Goal: Navigation & Orientation: Find specific page/section

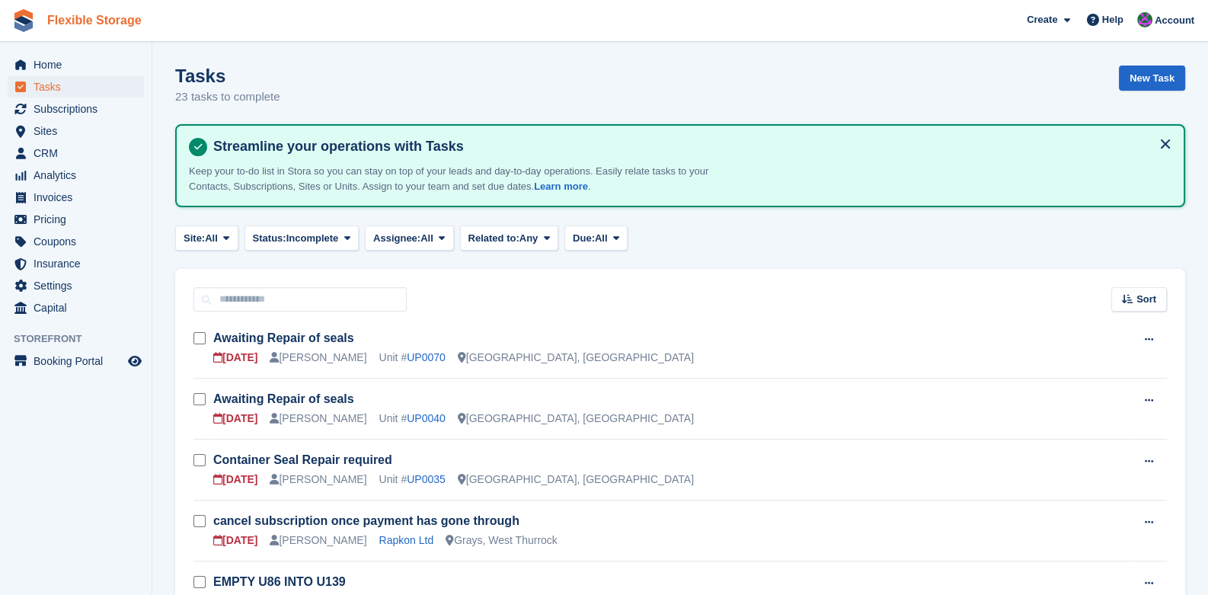
click at [90, 33] on link "Flexible Storage" at bounding box center [94, 20] width 107 height 25
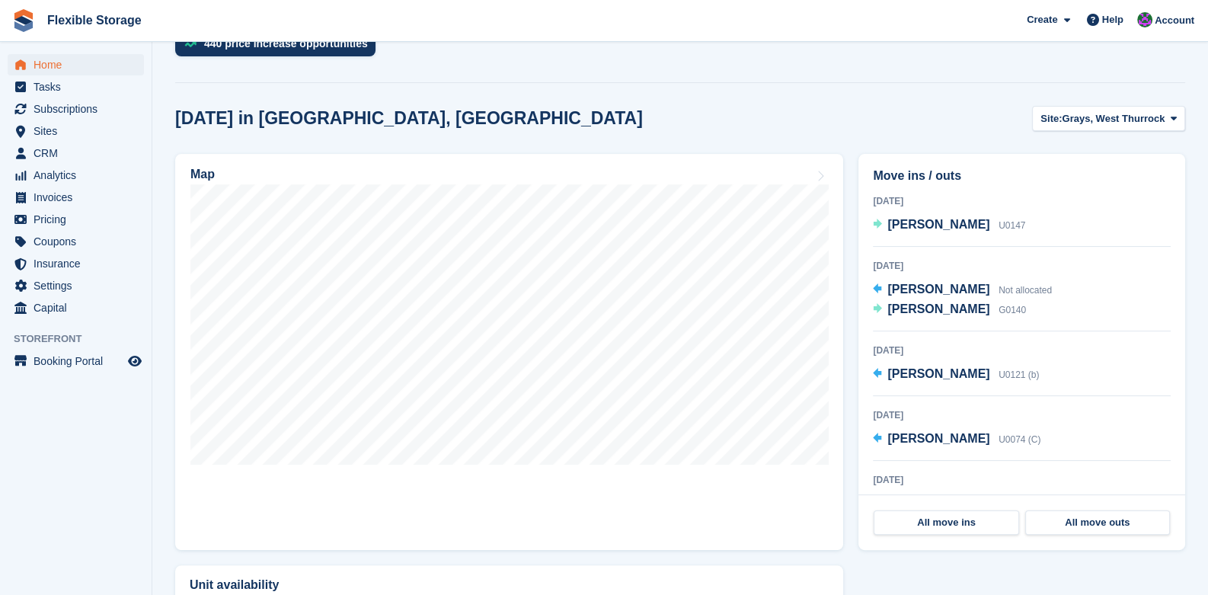
scroll to position [152, 0]
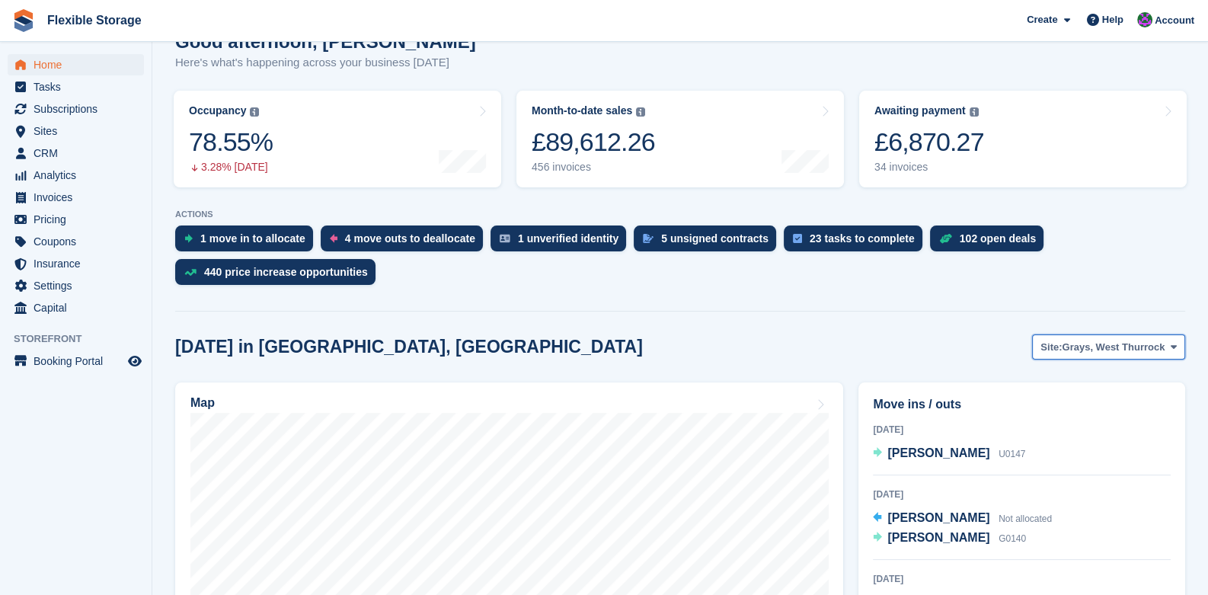
click at [1164, 337] on button "Site: Grays, West Thurrock" at bounding box center [1108, 346] width 153 height 25
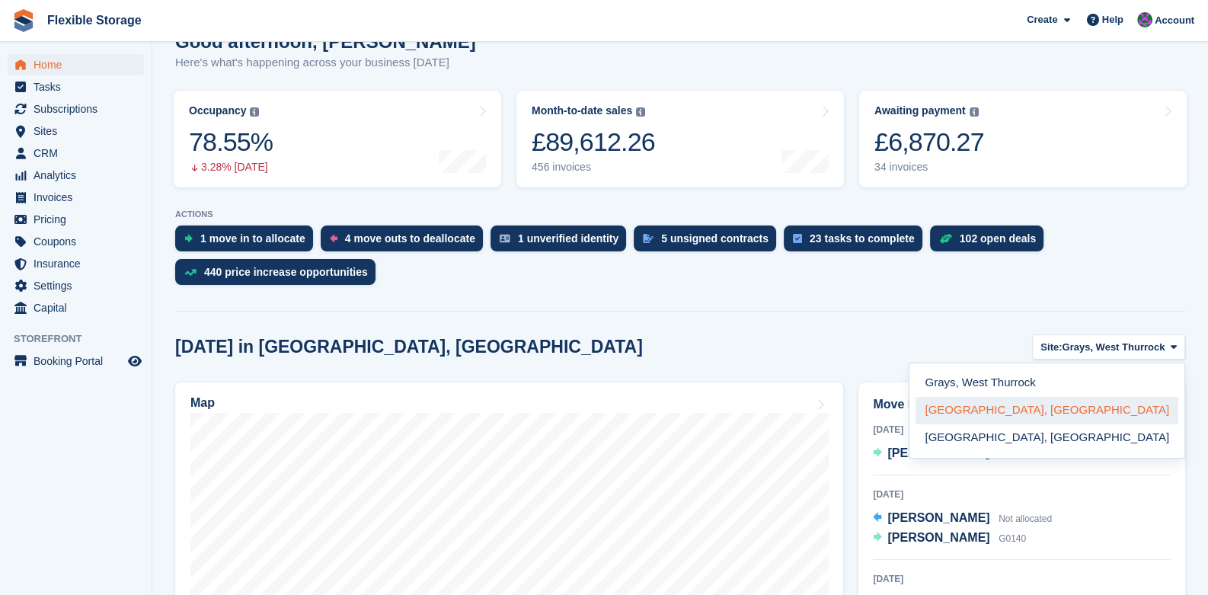
click at [1063, 409] on link "[GEOGRAPHIC_DATA], [GEOGRAPHIC_DATA]" at bounding box center [1046, 410] width 263 height 27
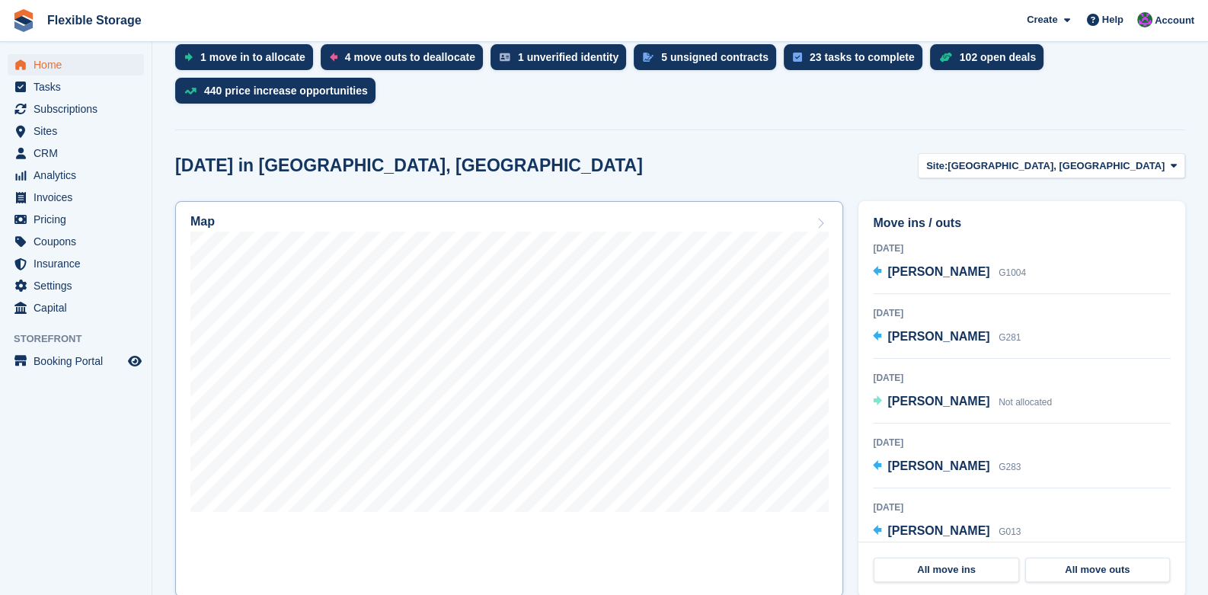
scroll to position [380, 0]
